Goal: Task Accomplishment & Management: Manage account settings

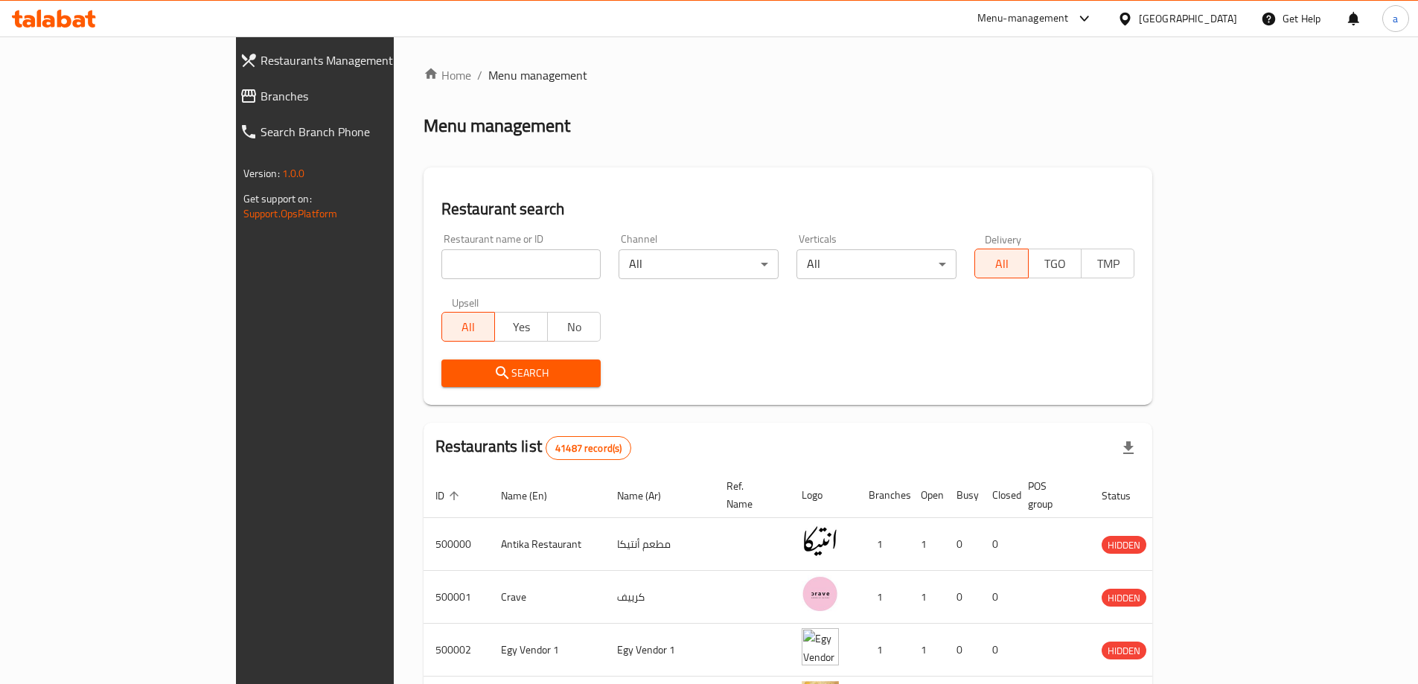
click at [1227, 29] on div "Egypt" at bounding box center [1177, 19] width 144 height 36
click at [1218, 27] on div "Egypt" at bounding box center [1188, 18] width 98 height 16
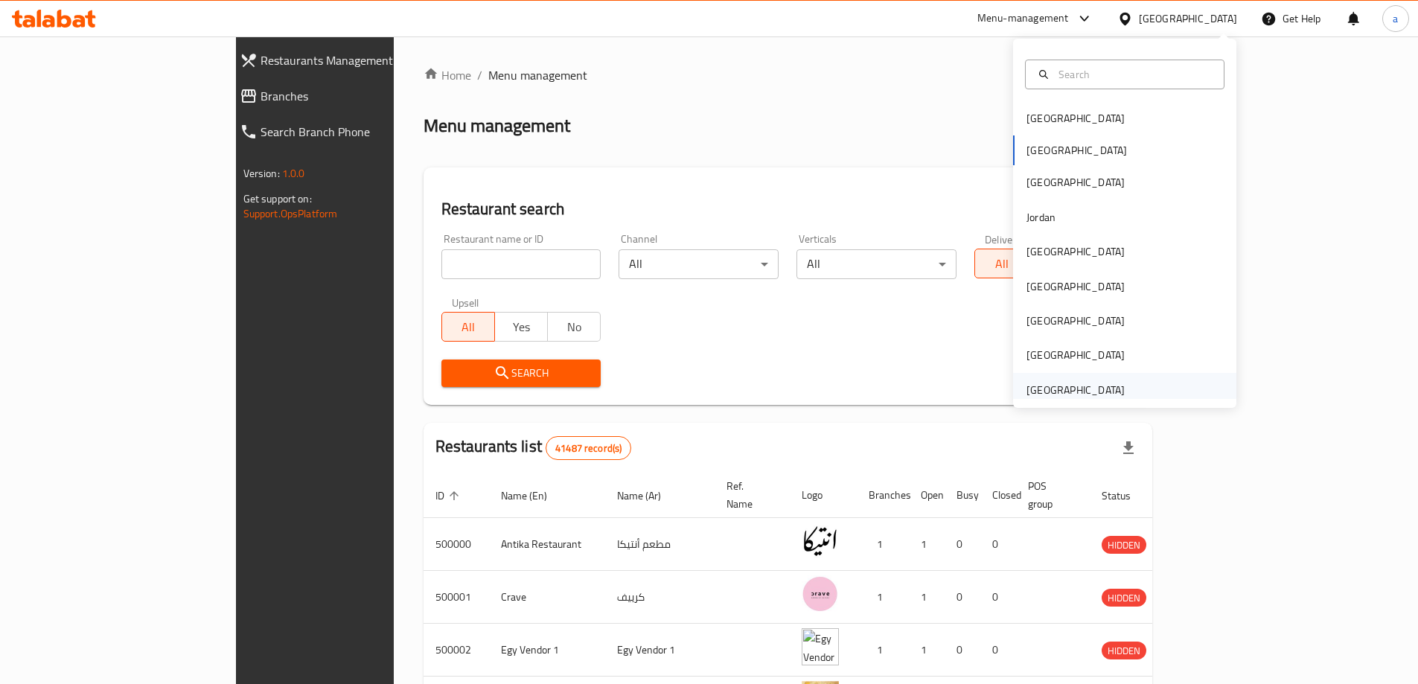
click at [1059, 387] on div "[GEOGRAPHIC_DATA]" at bounding box center [1075, 390] width 98 height 16
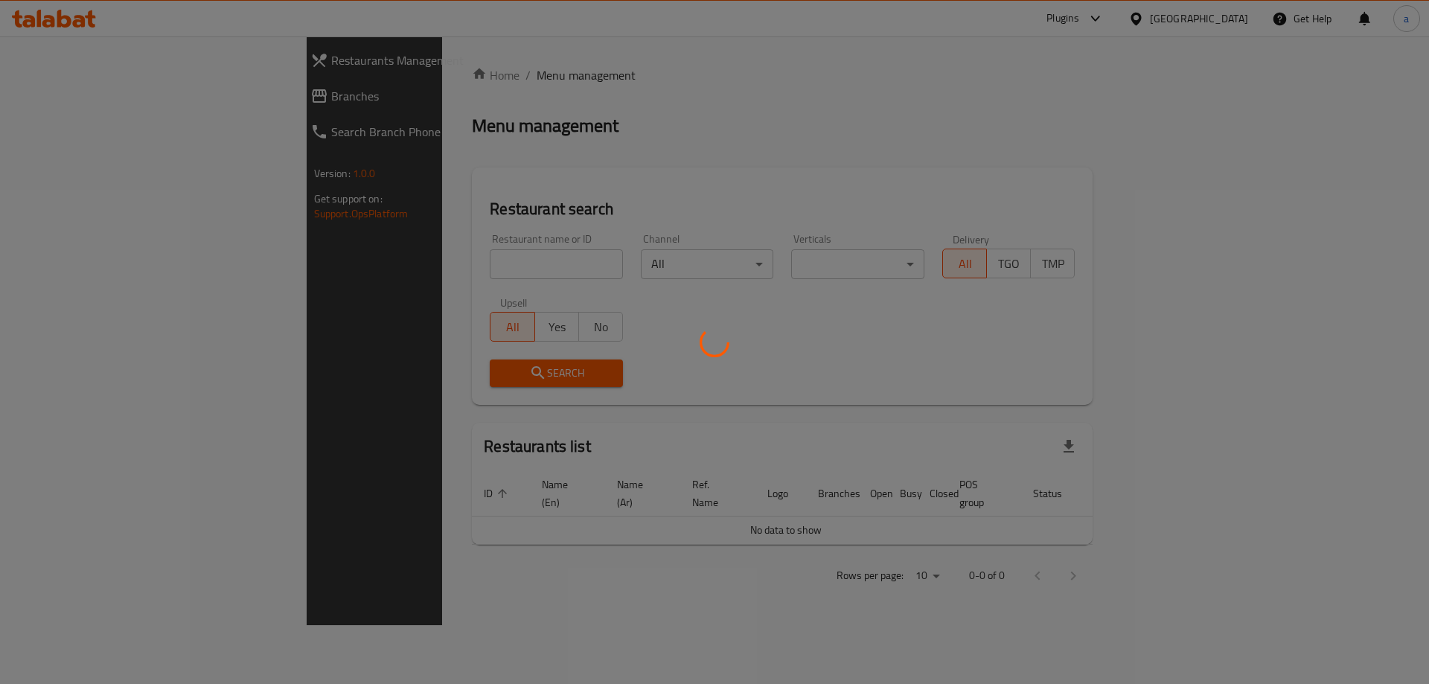
click at [330, 164] on div at bounding box center [714, 342] width 1429 height 684
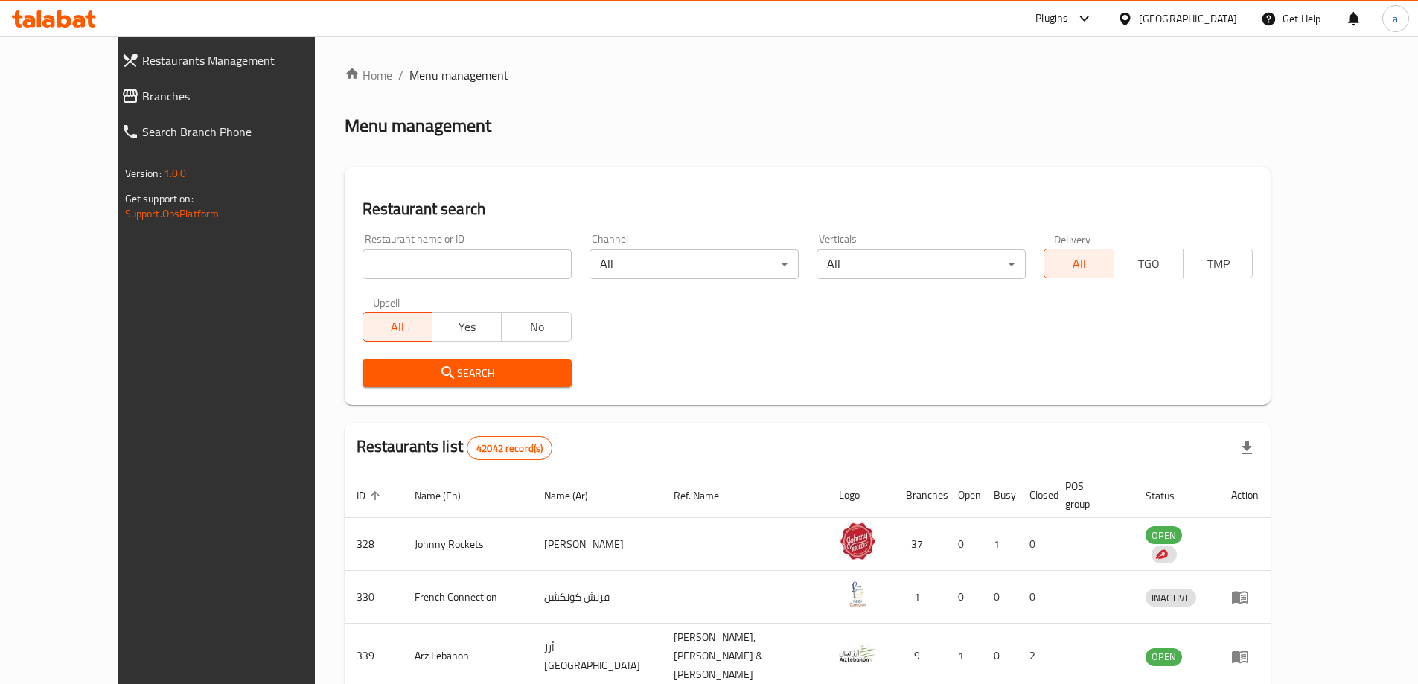
click at [142, 104] on span "Branches" at bounding box center [242, 96] width 200 height 18
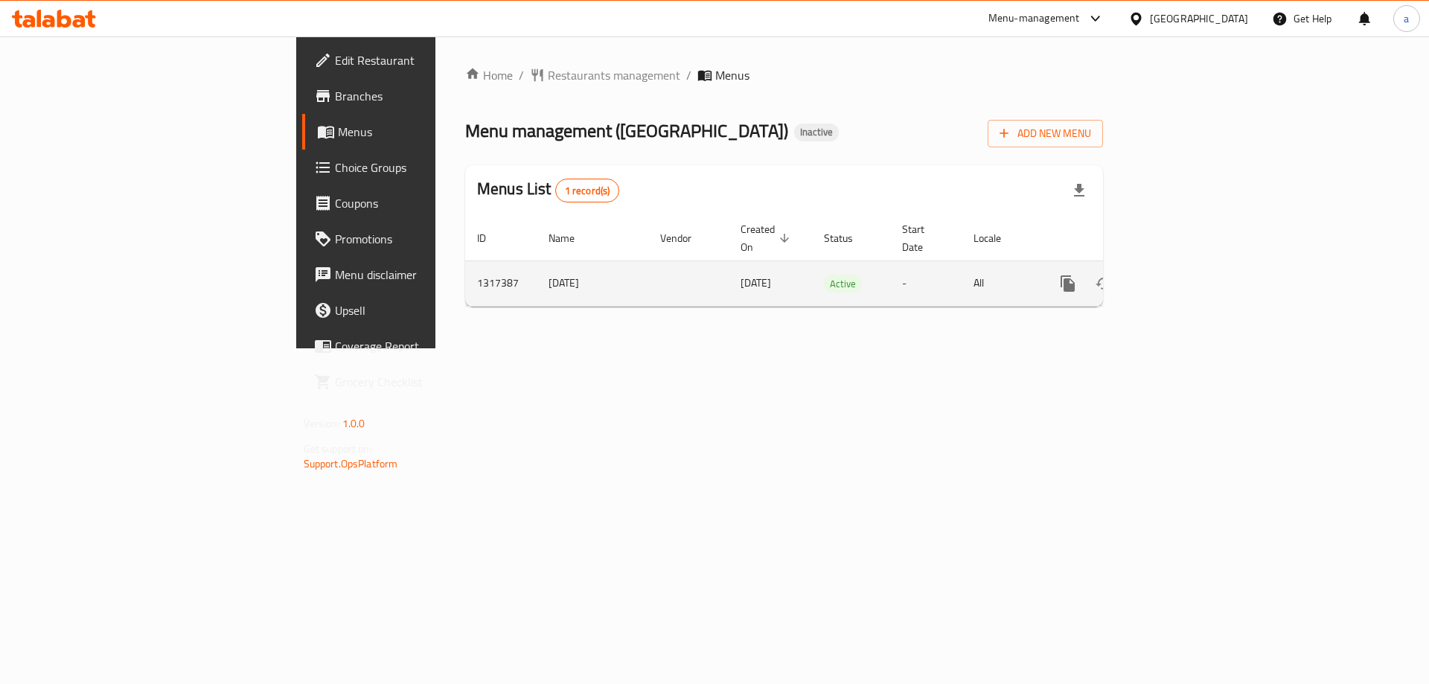
click at [1184, 275] on icon "enhanced table" at bounding box center [1175, 284] width 18 height 18
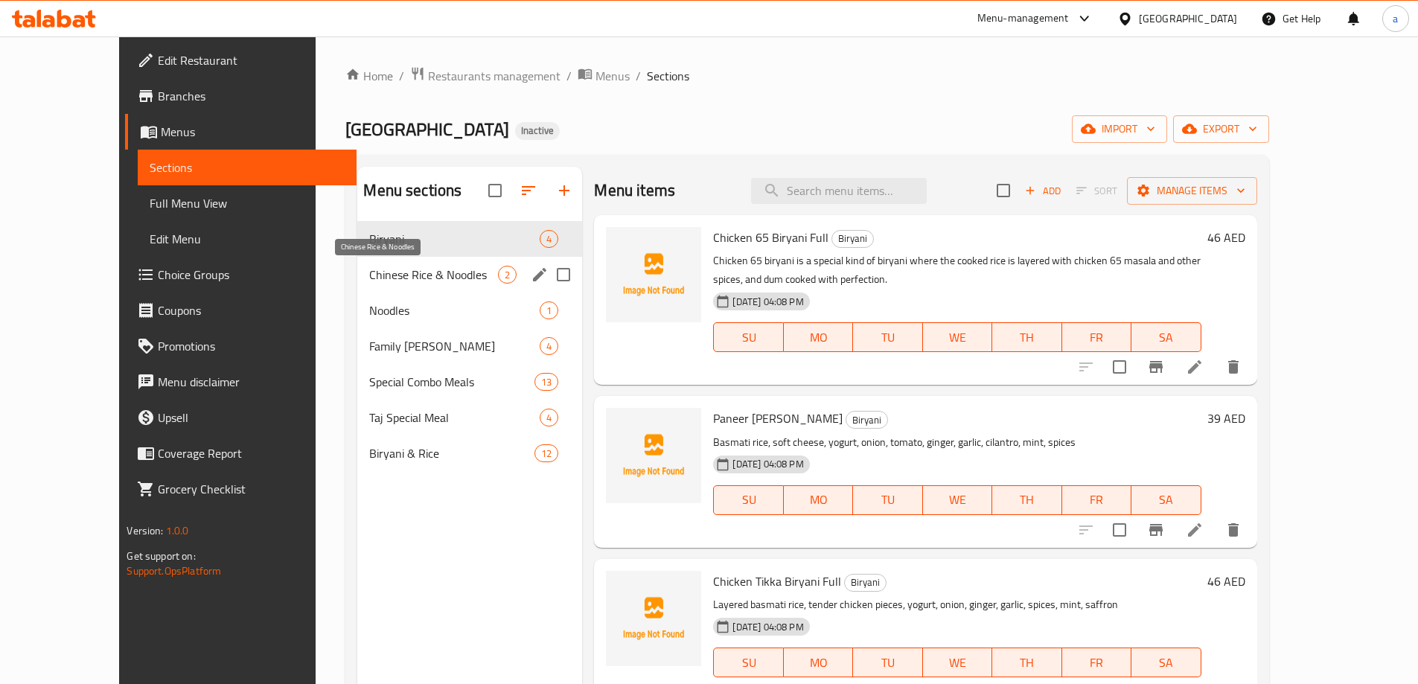
click at [414, 277] on span "Chinese Rice & Noodles" at bounding box center [433, 275] width 129 height 18
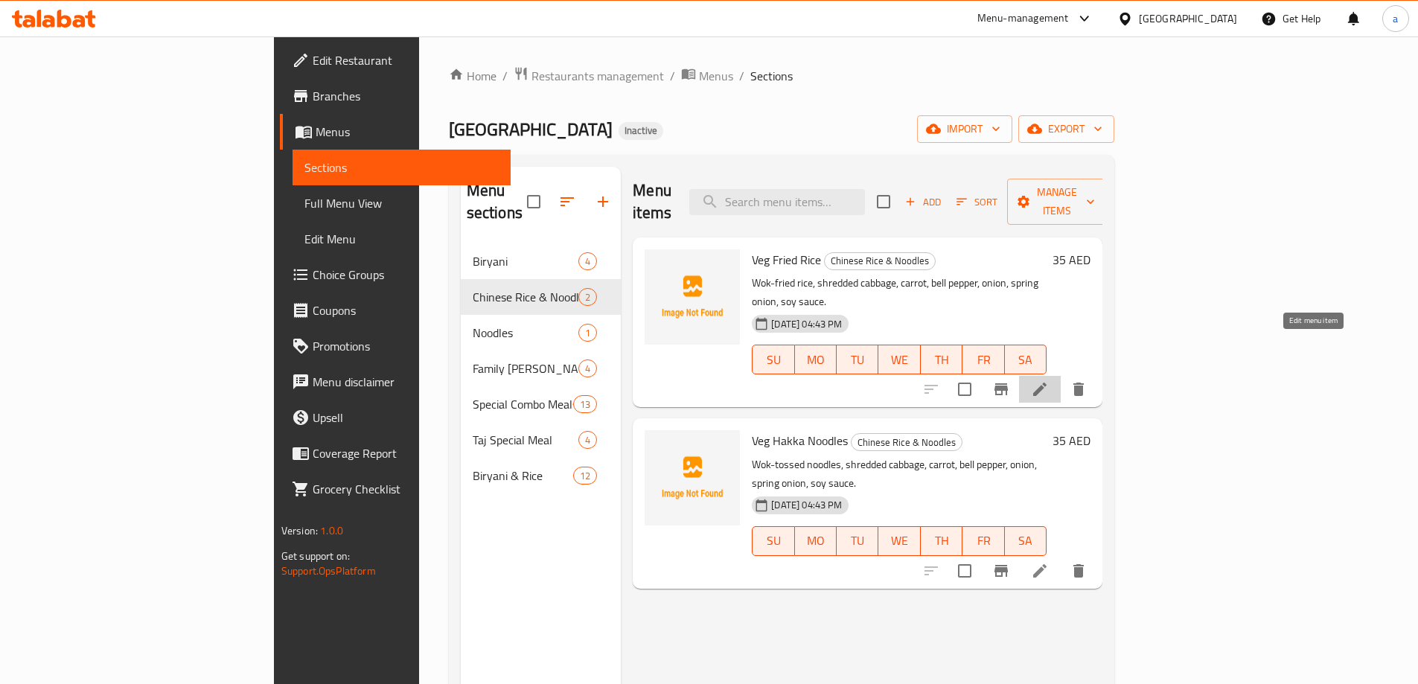
click at [1049, 380] on icon at bounding box center [1040, 389] width 18 height 18
